Goal: Task Accomplishment & Management: Manage account settings

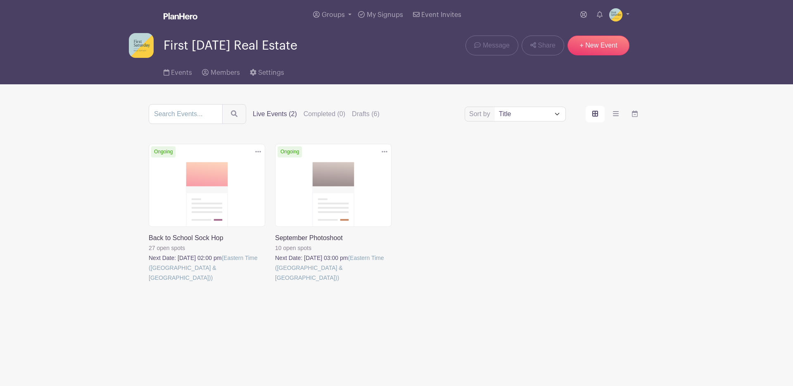
click at [275, 282] on link at bounding box center [275, 282] width 0 height 0
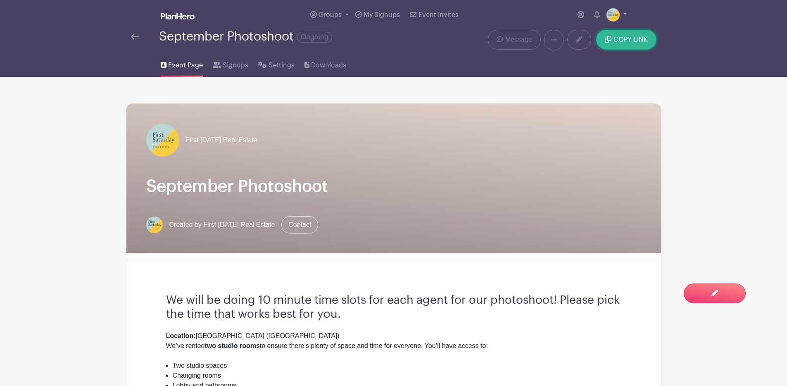
click at [629, 40] on span "COPY LINK" at bounding box center [630, 39] width 34 height 7
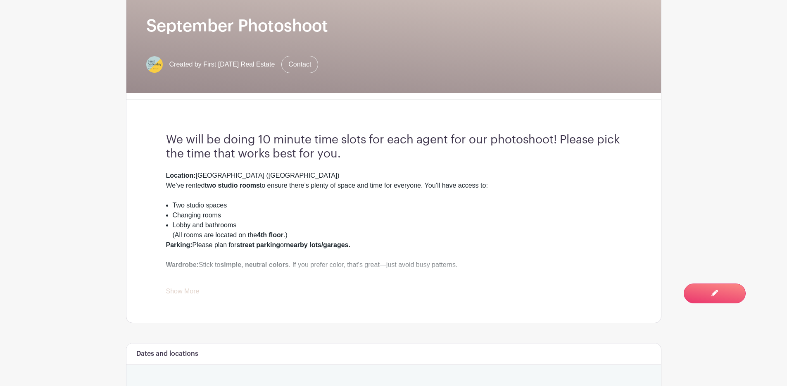
scroll to position [172, 0]
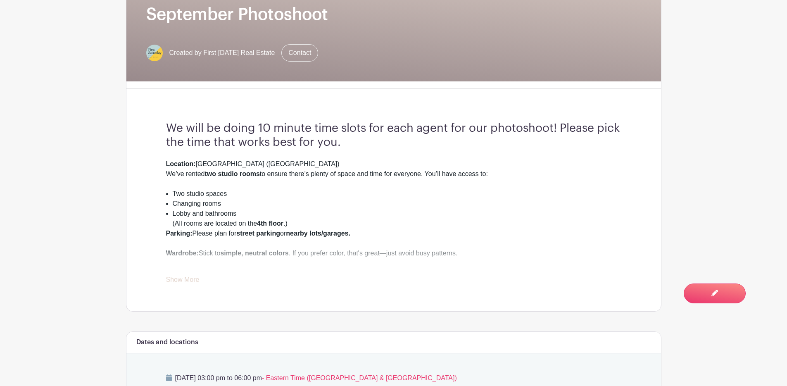
click at [187, 282] on link "Show More" at bounding box center [182, 281] width 33 height 10
click at [178, 280] on link "Show Less" at bounding box center [182, 281] width 32 height 10
click at [199, 280] on div "Location: [GEOGRAPHIC_DATA] ([GEOGRAPHIC_DATA]) We’ve rented two studio rooms t…" at bounding box center [393, 222] width 455 height 126
click at [186, 281] on link "Show More" at bounding box center [182, 281] width 33 height 10
drag, startPoint x: 174, startPoint y: 158, endPoint x: 166, endPoint y: 163, distance: 9.3
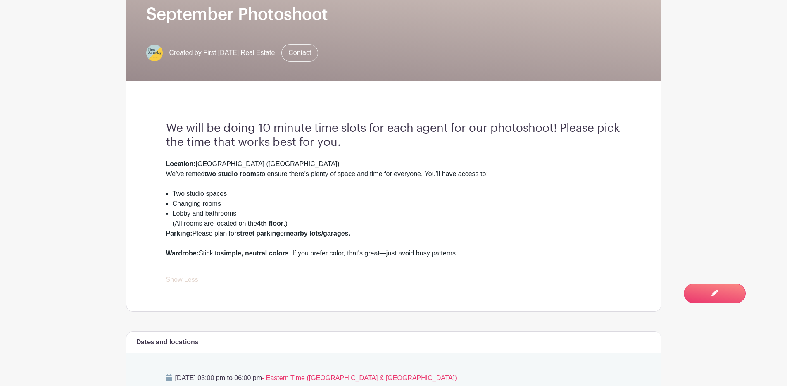
click at [171, 160] on div "We will be doing 10 minute time slots for each agent for our photoshoot! Please…" at bounding box center [393, 203] width 495 height 216
click at [169, 129] on h3 "We will be doing 10 minute time slots for each agent for our photoshoot! Please…" at bounding box center [393, 135] width 455 height 28
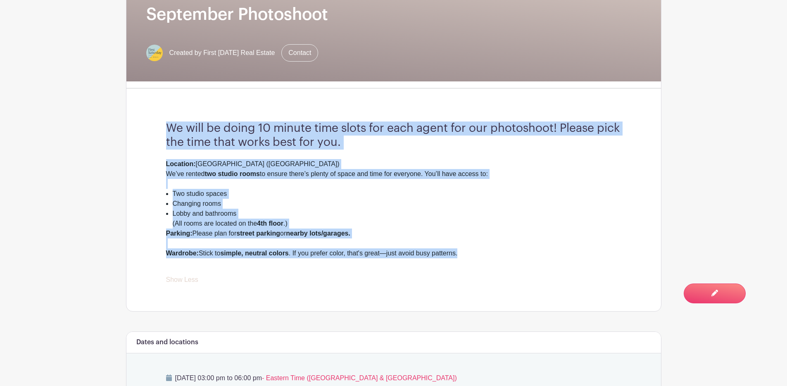
drag, startPoint x: 167, startPoint y: 127, endPoint x: 491, endPoint y: 253, distance: 347.4
click at [491, 253] on div "We will be doing 10 minute time slots for each agent for our photoshoot! Please…" at bounding box center [393, 203] width 495 height 216
click at [491, 253] on div "Wardrobe: Stick to simple, neutral colors . If you prefer color, that's great—j…" at bounding box center [393, 258] width 455 height 20
drag, startPoint x: 482, startPoint y: 256, endPoint x: 163, endPoint y: 131, distance: 342.7
click at [163, 131] on div "We will be doing 10 minute time slots for each agent for our photoshoot! Please…" at bounding box center [393, 203] width 495 height 216
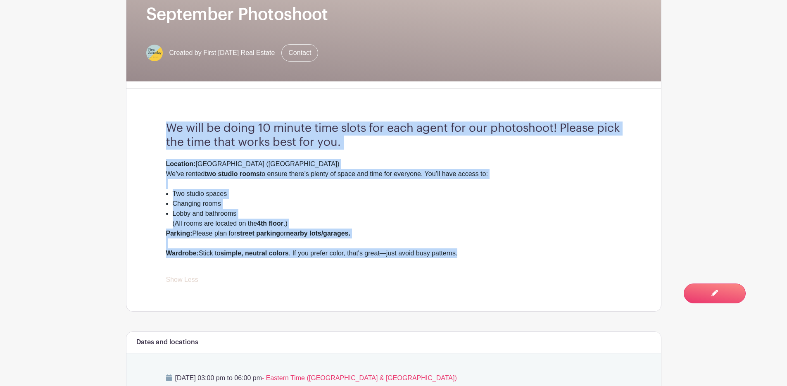
click at [193, 121] on div "We will be doing 10 minute time slots for each agent for our photoshoot! Please…" at bounding box center [393, 203] width 495 height 216
drag, startPoint x: 167, startPoint y: 131, endPoint x: 479, endPoint y: 255, distance: 336.2
click at [479, 255] on div "We will be doing 10 minute time slots for each agent for our photoshoot! Please…" at bounding box center [393, 203] width 495 height 216
click at [479, 255] on div "Wardrobe: Stick to simple, neutral colors . If you prefer color, that's great—j…" at bounding box center [393, 258] width 455 height 20
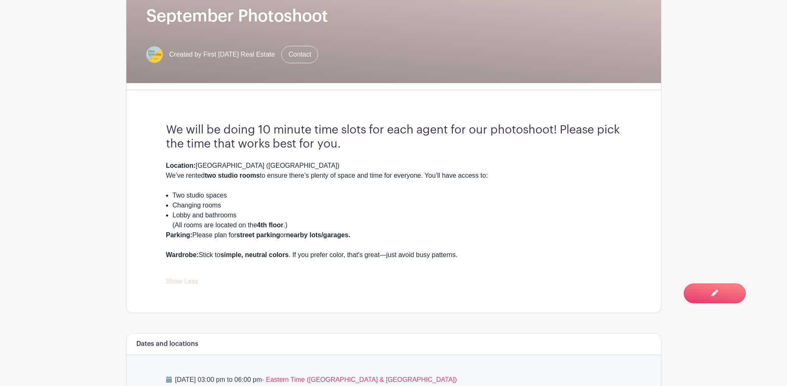
scroll to position [0, 0]
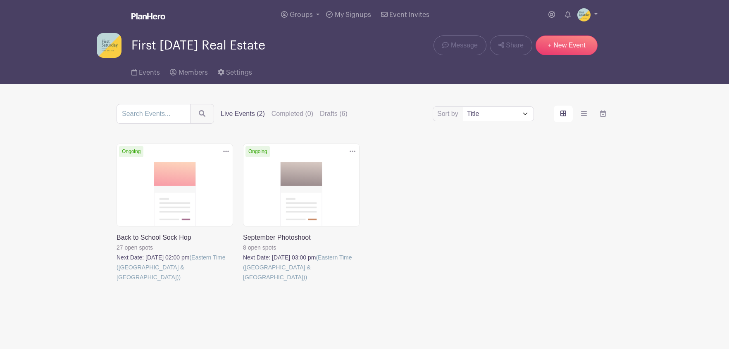
click at [243, 282] on link at bounding box center [243, 282] width 0 height 0
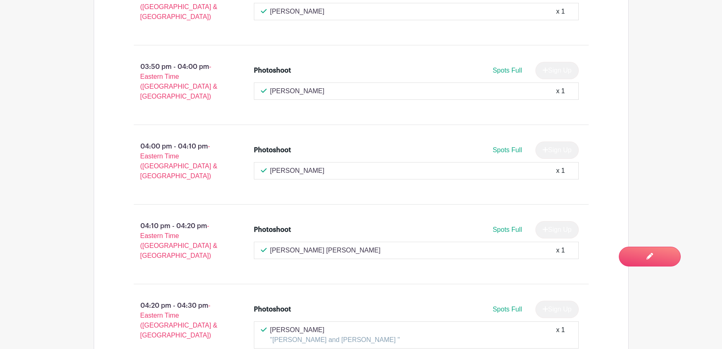
scroll to position [1037, 0]
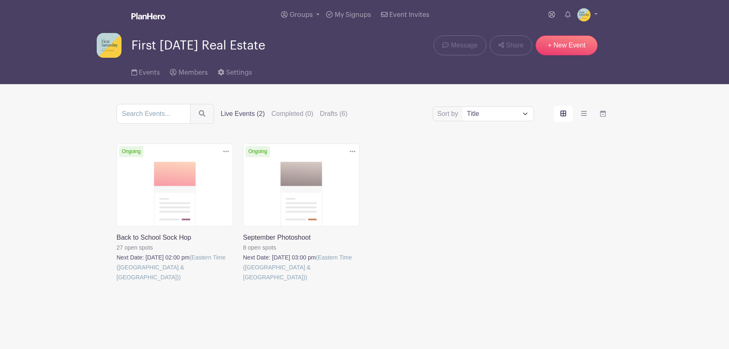
click at [116, 282] on link at bounding box center [116, 282] width 0 height 0
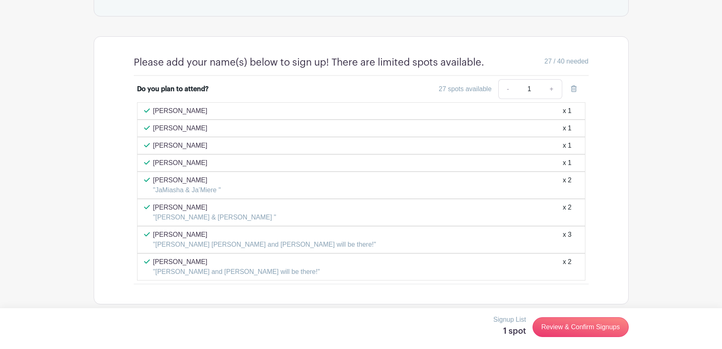
scroll to position [467, 0]
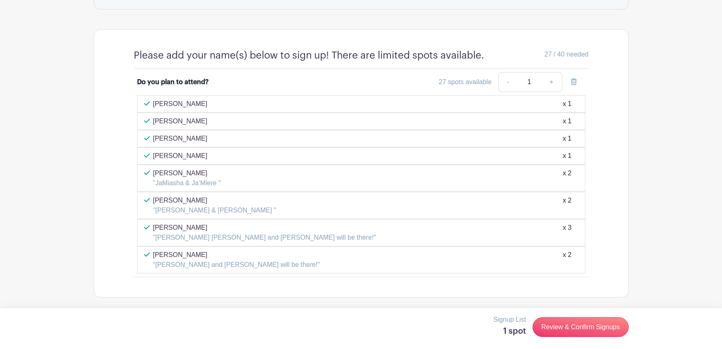
drag, startPoint x: 541, startPoint y: 55, endPoint x: 551, endPoint y: 55, distance: 10.3
click at [551, 55] on div "27 / 40 needed" at bounding box center [536, 56] width 104 height 12
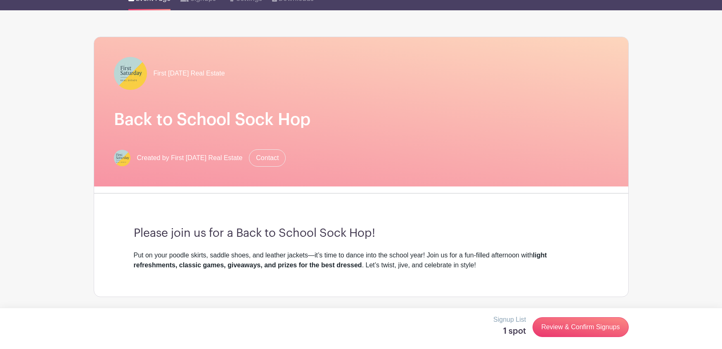
scroll to position [0, 0]
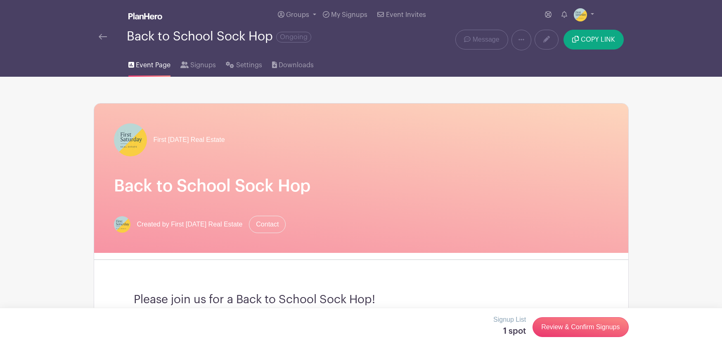
click at [105, 39] on img at bounding box center [103, 37] width 8 height 6
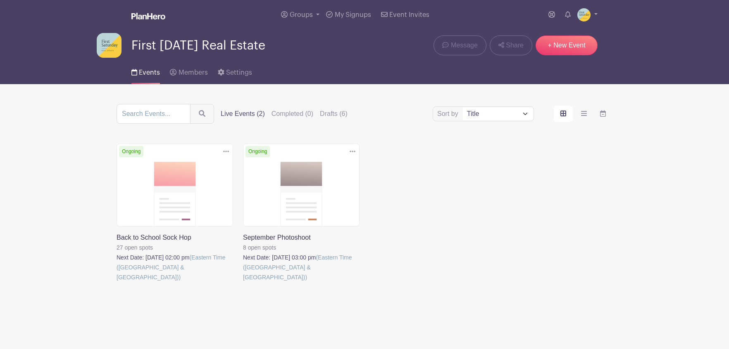
click at [116, 282] on link at bounding box center [116, 282] width 0 height 0
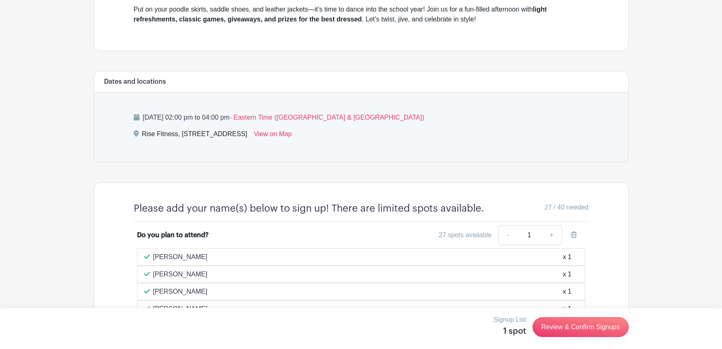
scroll to position [328, 0]
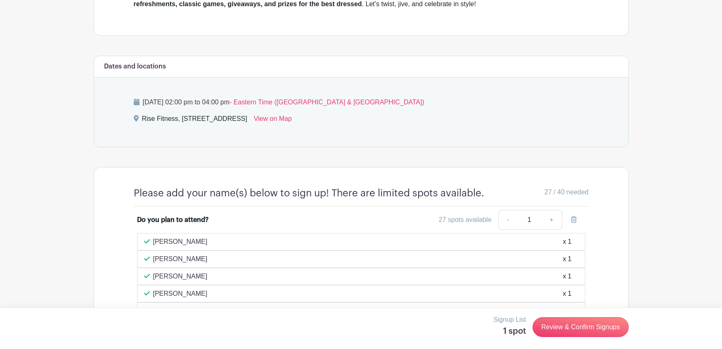
drag, startPoint x: 544, startPoint y: 191, endPoint x: 551, endPoint y: 190, distance: 6.2
click at [551, 190] on span "27 / 40 needed" at bounding box center [567, 193] width 44 height 10
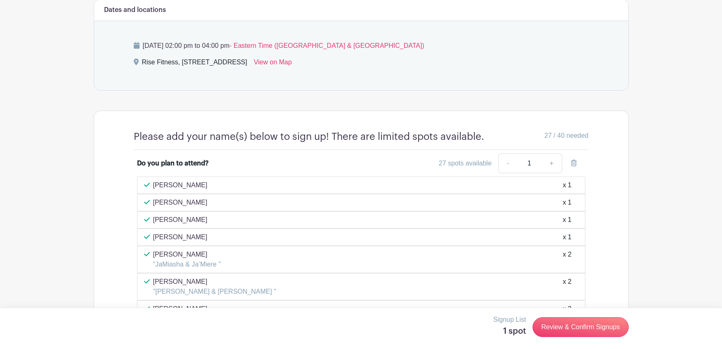
scroll to position [392, 0]
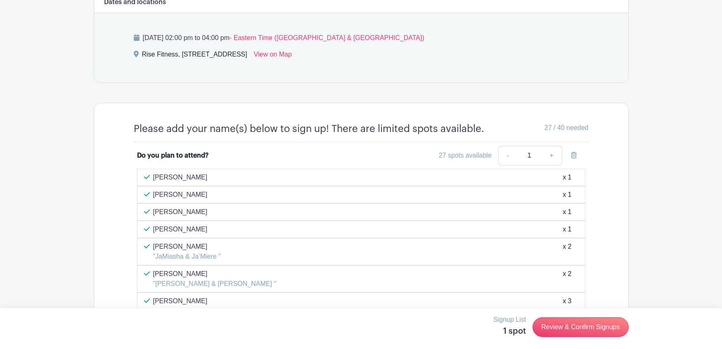
click at [615, 190] on div "Please add your name(s) below to sign up! There are limited spots available. 27…" at bounding box center [361, 249] width 535 height 292
drag, startPoint x: 541, startPoint y: 128, endPoint x: 565, endPoint y: 128, distance: 24.0
click at [566, 128] on div "27 / 40 needed" at bounding box center [536, 129] width 104 height 12
click at [545, 128] on span "27 / 40 needed" at bounding box center [567, 128] width 44 height 10
drag, startPoint x: 542, startPoint y: 129, endPoint x: 565, endPoint y: 128, distance: 22.7
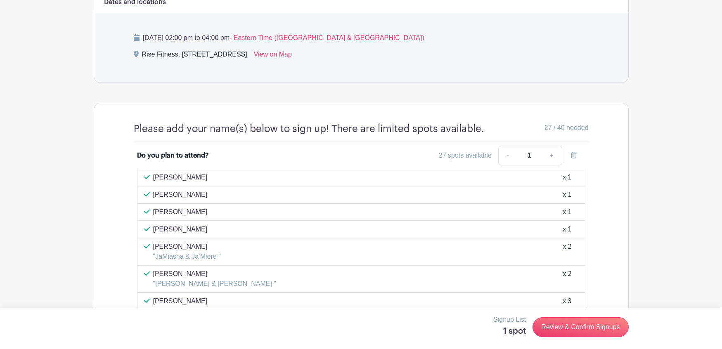
click at [565, 128] on div "27 / 40 needed" at bounding box center [536, 129] width 104 height 12
click at [631, 126] on div "First Saturday Real Estate Back to School Sock Hop Created by First Saturday Re…" at bounding box center [361, 39] width 545 height 710
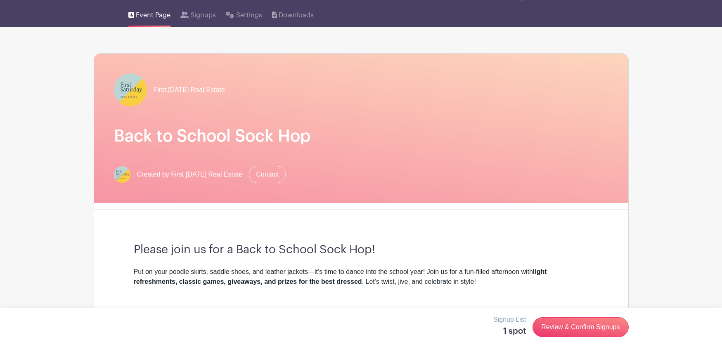
scroll to position [0, 0]
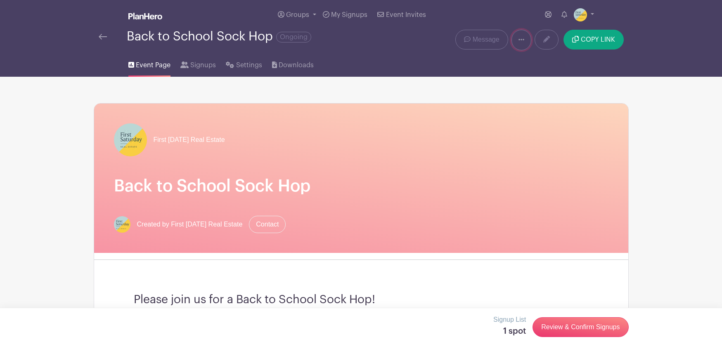
click at [522, 41] on icon at bounding box center [522, 39] width 6 height 7
click at [541, 40] on link at bounding box center [547, 40] width 24 height 20
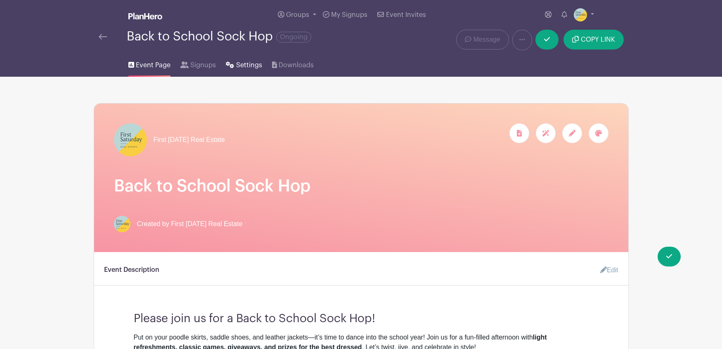
click at [244, 66] on span "Settings" at bounding box center [249, 65] width 26 height 10
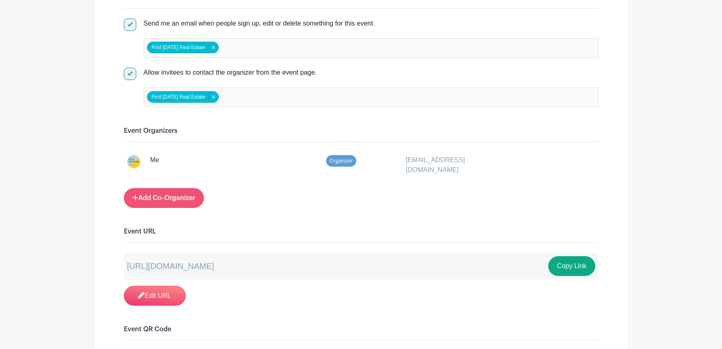
scroll to position [394, 0]
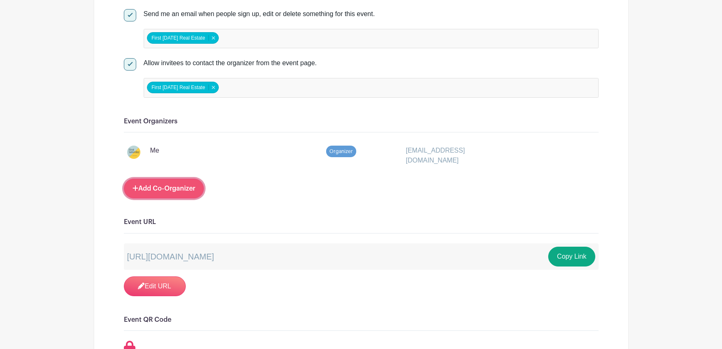
click at [175, 190] on link "Add Co-Organizer" at bounding box center [164, 189] width 80 height 20
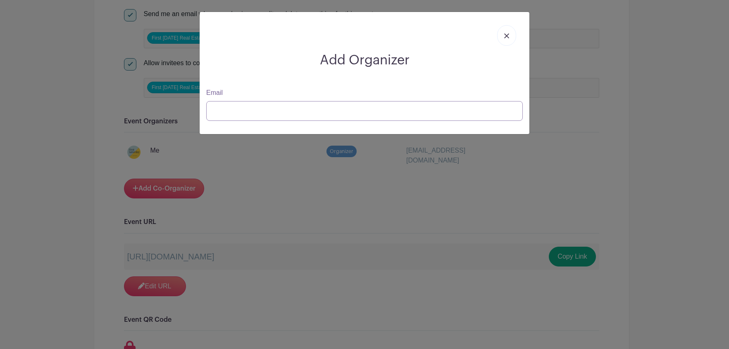
click at [246, 109] on input "Email" at bounding box center [364, 111] width 316 height 20
type input "angela@firstsaturdayre.com"
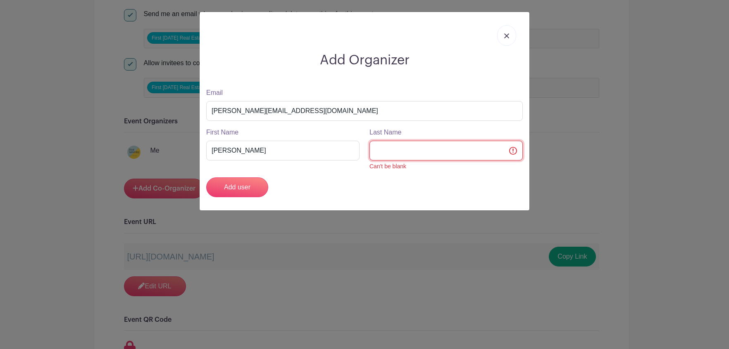
click at [395, 149] on input "Last Name" at bounding box center [445, 151] width 153 height 20
type input "Tino"
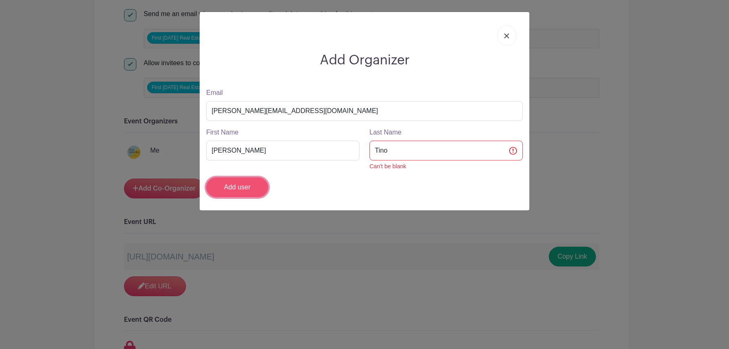
click at [247, 190] on input "Add user" at bounding box center [237, 188] width 62 height 20
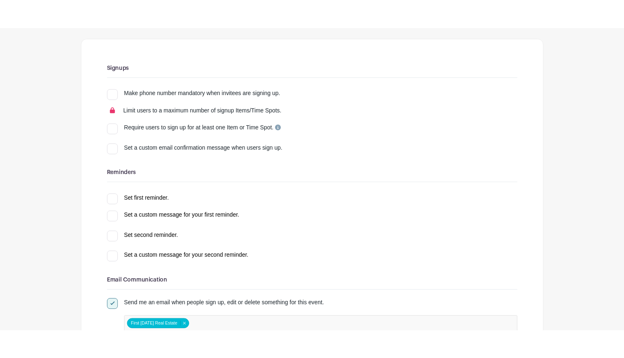
scroll to position [0, 0]
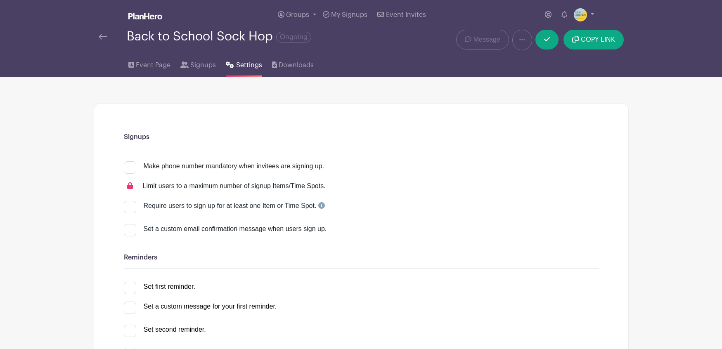
click at [101, 36] on img at bounding box center [103, 37] width 8 height 6
